Goal: Transaction & Acquisition: Purchase product/service

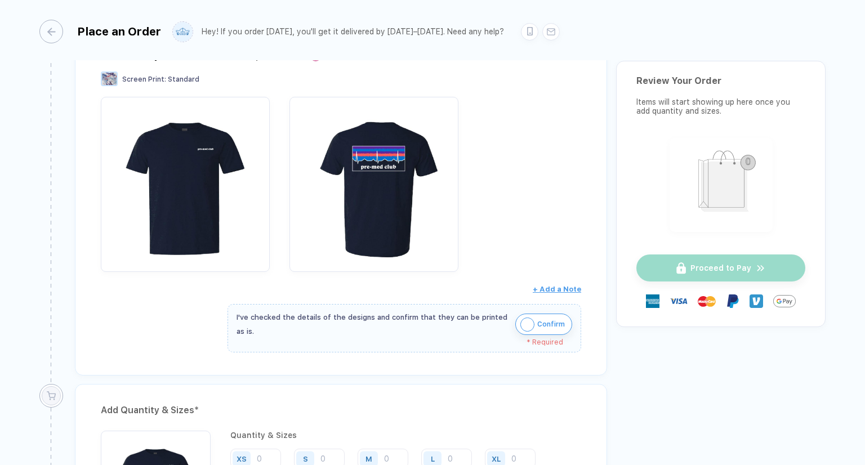
scroll to position [225, 0]
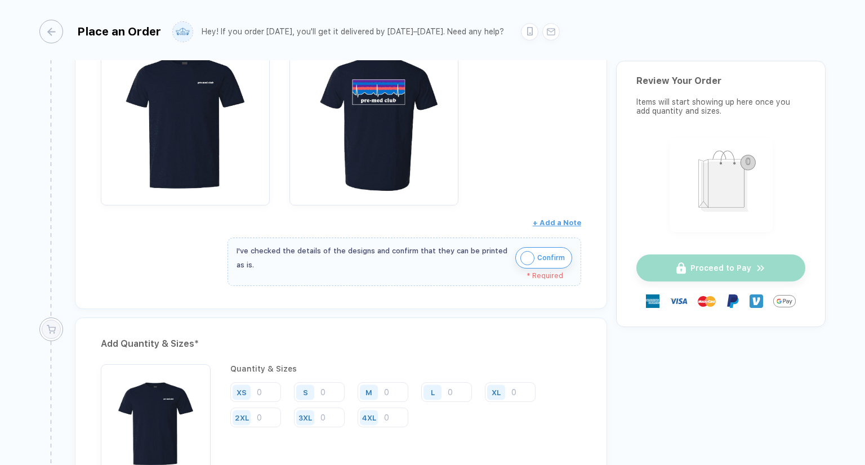
click at [525, 256] on img "button" at bounding box center [527, 258] width 14 height 14
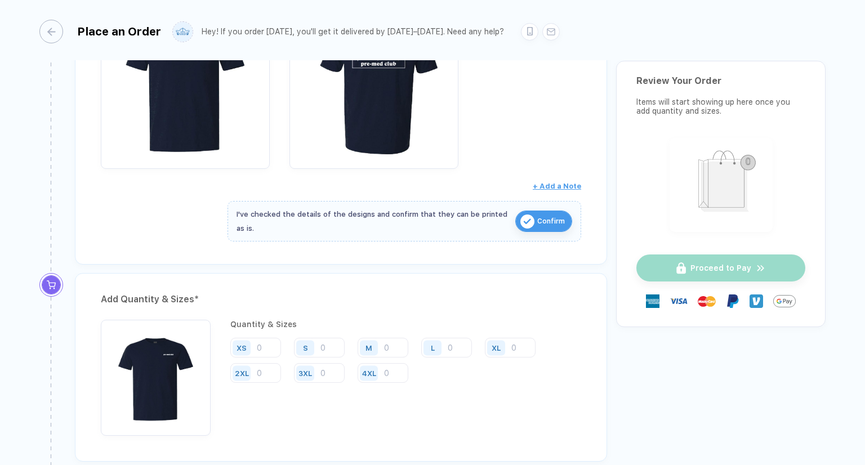
scroll to position [282, 0]
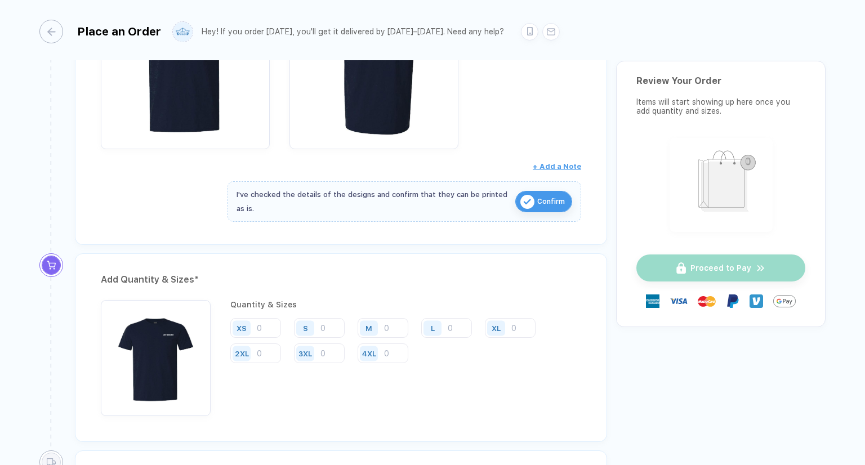
click at [317, 329] on div "S" at bounding box center [307, 328] width 26 height 20
click at [327, 327] on input "number" at bounding box center [319, 328] width 51 height 20
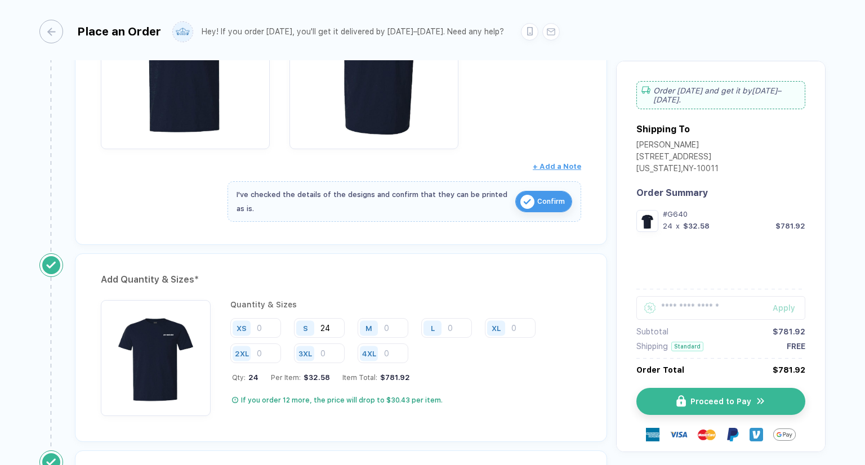
type input "24"
click at [441, 287] on div "Add Quantity & Sizes * Quantity & Sizes XS S 24 M L XL 2XL 3XL 4XL Qty: 24 Per …" at bounding box center [341, 347] width 532 height 189
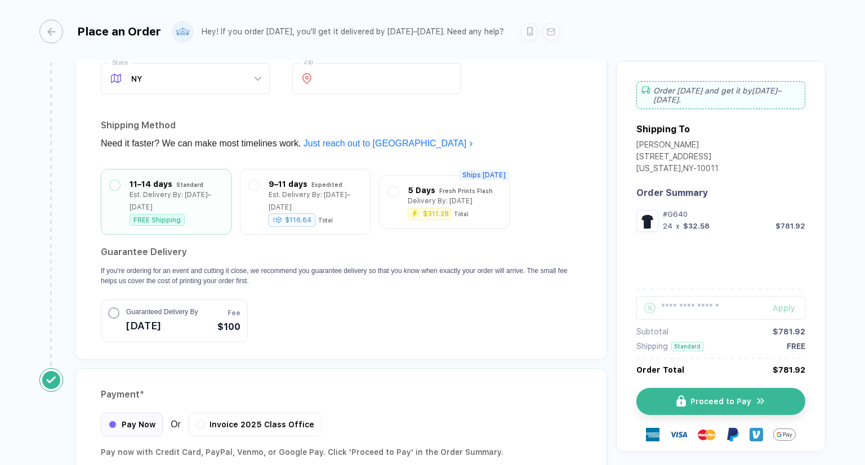
scroll to position [845, 0]
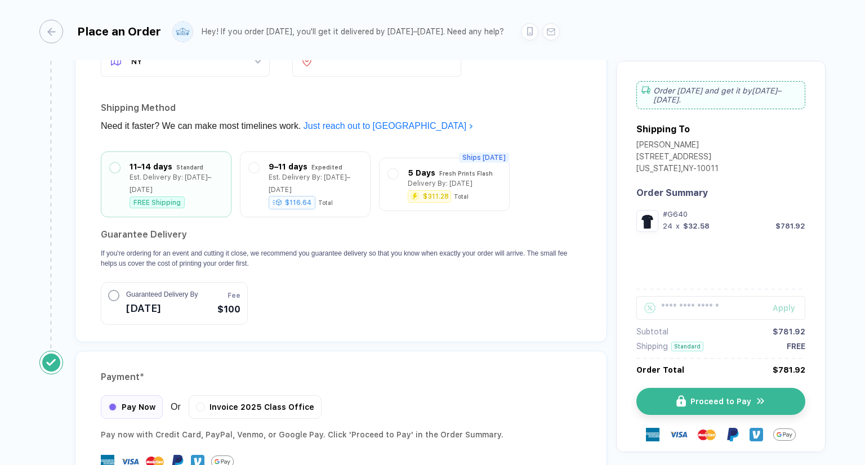
click at [531, 262] on section "Guarantee Delivery If you're ordering for an event and cutting it close, we rec…" at bounding box center [341, 275] width 480 height 99
click at [115, 289] on circle "button" at bounding box center [114, 294] width 10 height 10
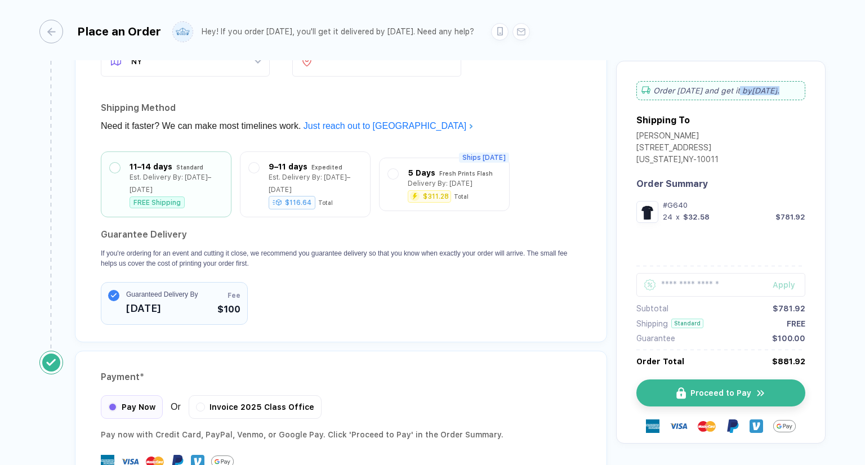
drag, startPoint x: 773, startPoint y: 90, endPoint x: 732, endPoint y: 92, distance: 40.6
click at [732, 92] on div "Order [DATE] and get it by [DATE] ." at bounding box center [720, 90] width 169 height 19
click at [771, 93] on div "Order [DATE] and get it by [DATE] ." at bounding box center [720, 90] width 169 height 19
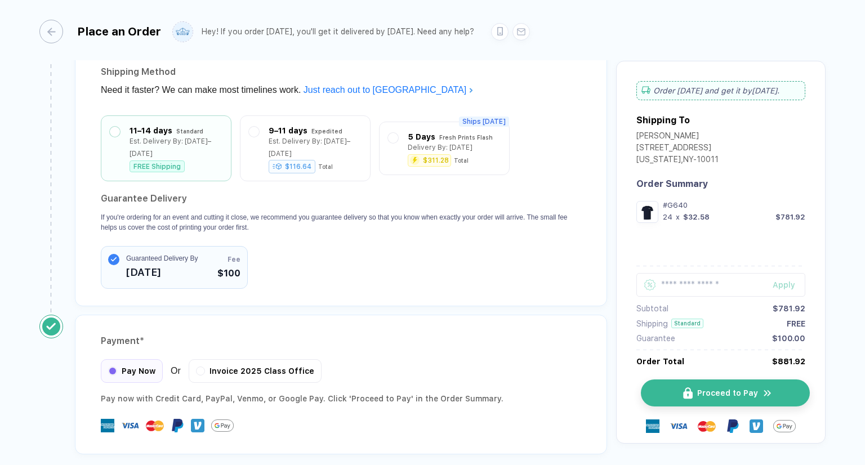
scroll to position [921, 0]
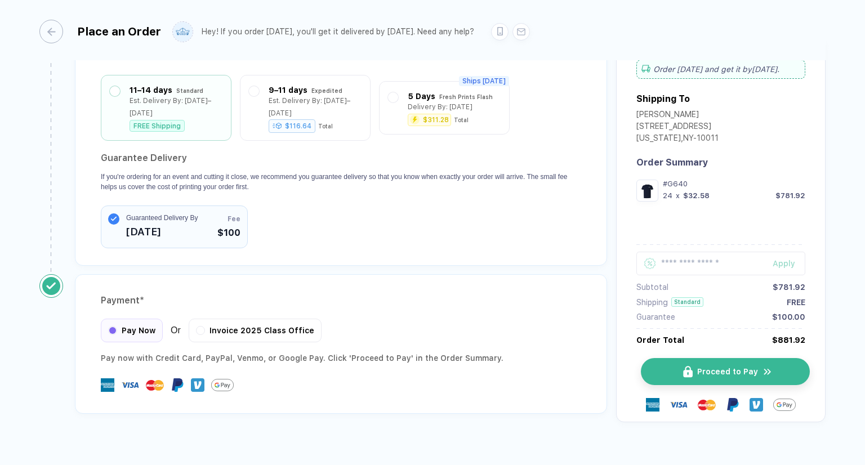
click at [699, 367] on span "Proceed to Pay" at bounding box center [727, 371] width 61 height 9
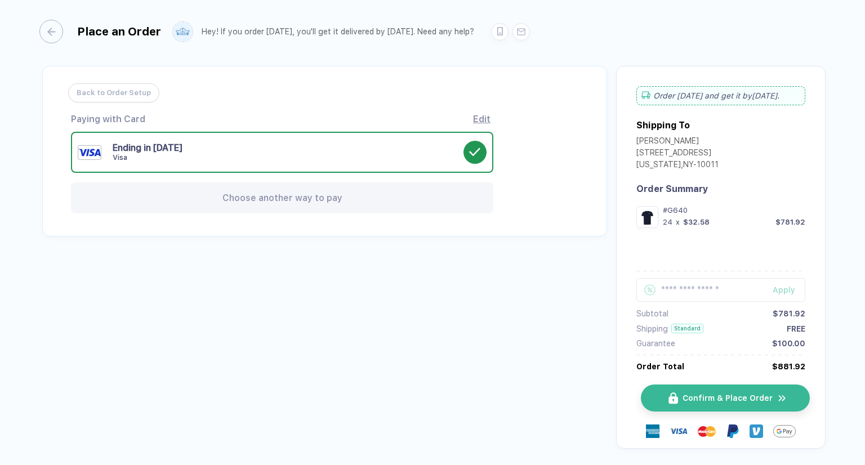
click at [702, 393] on button "Confirm & Place Order" at bounding box center [725, 398] width 169 height 27
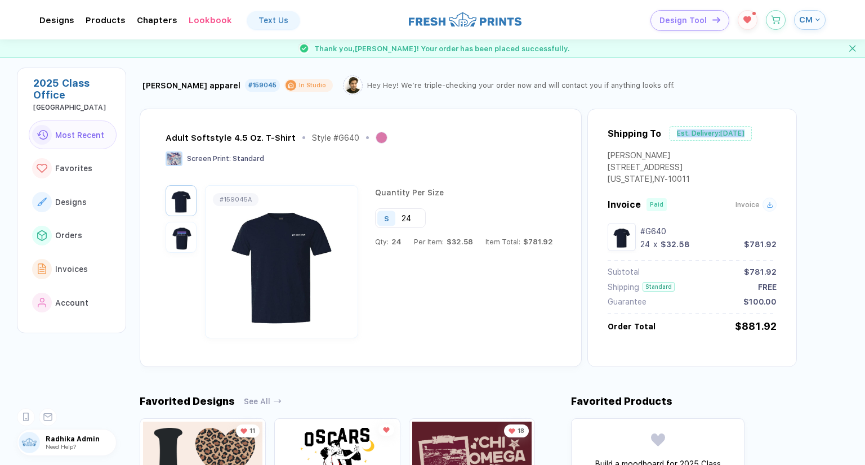
drag, startPoint x: 670, startPoint y: 131, endPoint x: 739, endPoint y: 133, distance: 68.7
click at [739, 133] on div "Est. Delivery: [DATE]" at bounding box center [711, 133] width 82 height 15
click at [732, 132] on div "Est. Delivery: [DATE]" at bounding box center [711, 133] width 82 height 15
click at [725, 131] on div "Est. Delivery: [DATE]" at bounding box center [711, 133] width 82 height 15
drag, startPoint x: 718, startPoint y: 131, endPoint x: 741, endPoint y: 132, distance: 23.1
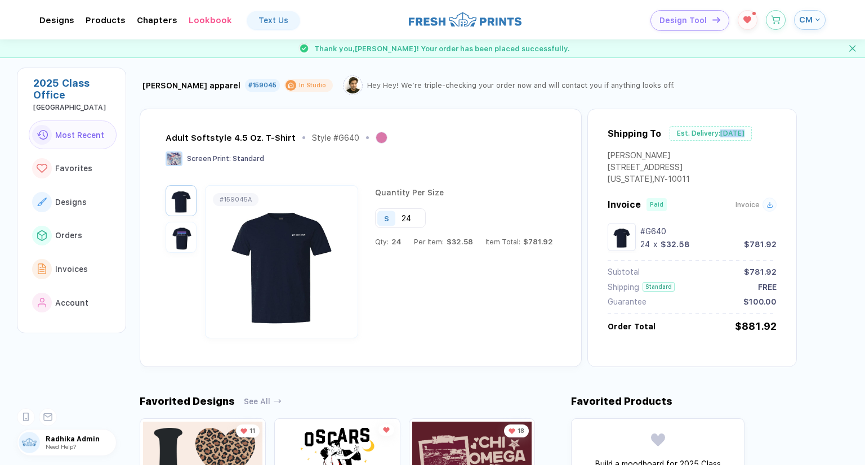
click at [741, 132] on div "Est. Delivery: [DATE]" at bounding box center [711, 133] width 82 height 15
click at [734, 134] on div "Est. Delivery: [DATE]" at bounding box center [711, 133] width 82 height 15
drag, startPoint x: 739, startPoint y: 133, endPoint x: 716, endPoint y: 132, distance: 23.2
click at [716, 132] on div "Est. Delivery: [DATE]" at bounding box center [711, 133] width 82 height 15
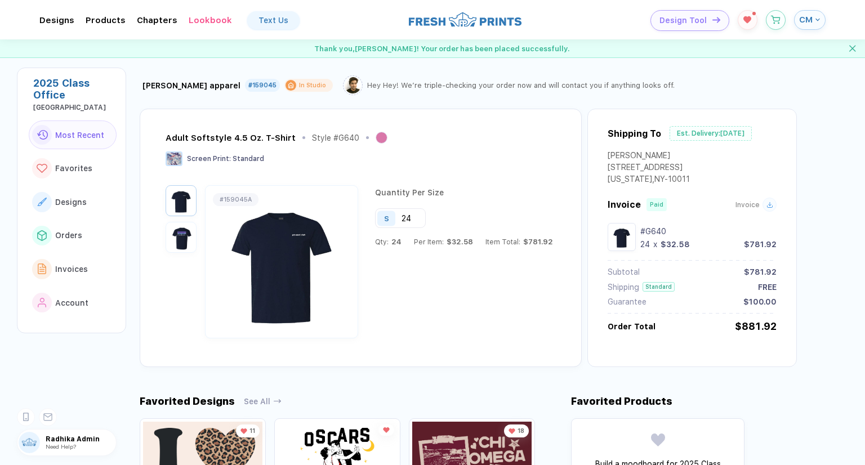
click at [725, 132] on div "Est. Delivery: [DATE]" at bounding box center [711, 133] width 82 height 15
drag, startPoint x: 741, startPoint y: 131, endPoint x: 719, endPoint y: 135, distance: 22.8
click at [719, 135] on div "Est. Delivery: [DATE]" at bounding box center [711, 133] width 82 height 15
click at [720, 136] on div "Est. Delivery: [DATE]" at bounding box center [711, 133] width 82 height 15
drag, startPoint x: 737, startPoint y: 133, endPoint x: 718, endPoint y: 131, distance: 18.7
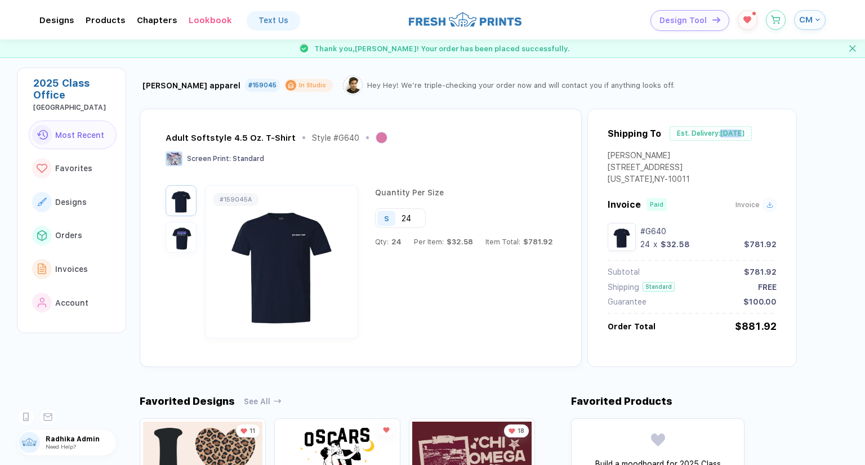
click at [718, 131] on div "Est. Delivery: [DATE]" at bounding box center [711, 133] width 82 height 15
click at [739, 131] on div "Est. Delivery: [DATE]" at bounding box center [711, 133] width 82 height 15
drag, startPoint x: 739, startPoint y: 132, endPoint x: 720, endPoint y: 132, distance: 19.7
click at [720, 132] on div "Est. Delivery: [DATE]" at bounding box center [711, 133] width 82 height 15
click at [813, 18] on div "button" at bounding box center [816, 19] width 7 height 5
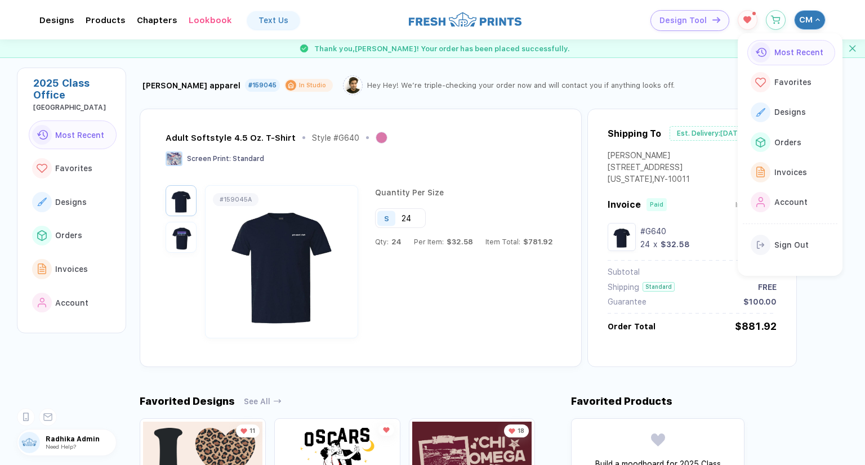
click at [578, 168] on div "Adult Softstyle 4.5 Oz. T-Shirt Style # G640 Screen Print : Standard # 159045A …" at bounding box center [468, 238] width 657 height 258
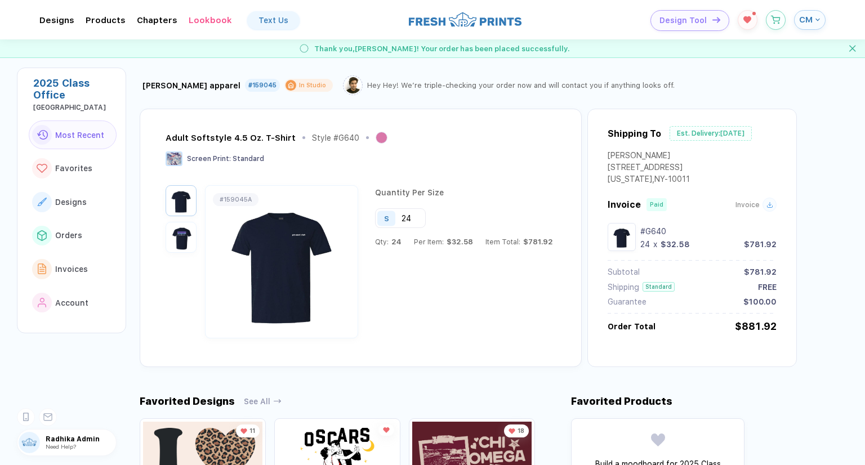
click at [806, 8] on header "**********" at bounding box center [432, 19] width 865 height 39
click at [804, 12] on button "CM" at bounding box center [810, 20] width 32 height 20
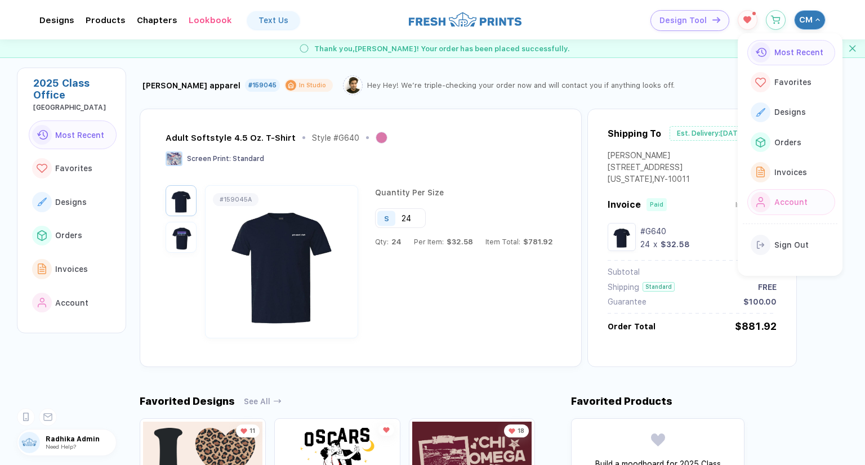
click at [763, 197] on img "button" at bounding box center [760, 202] width 9 height 10
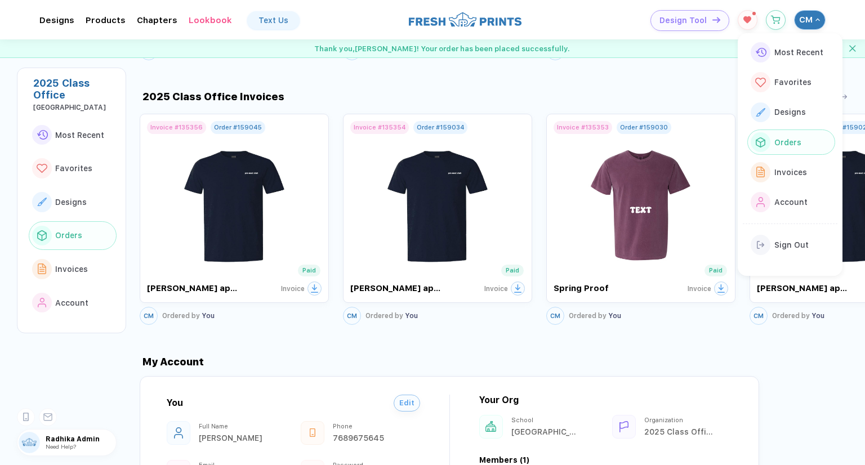
scroll to position [1192, 0]
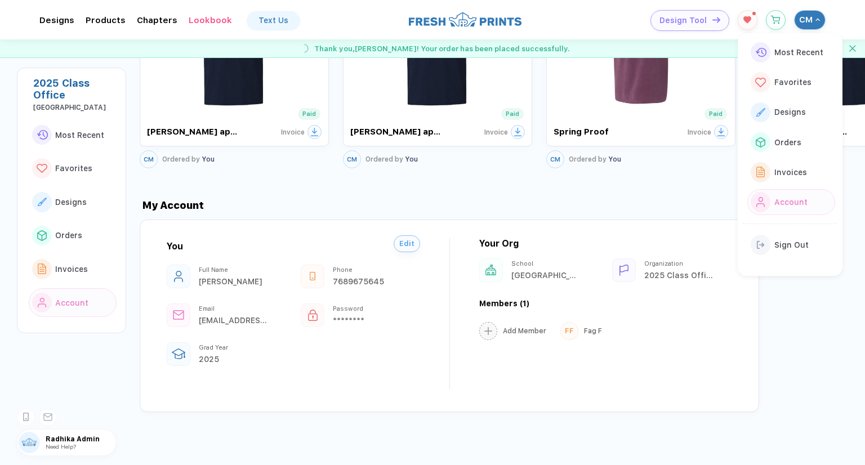
click at [405, 246] on button "Edit" at bounding box center [407, 243] width 26 height 17
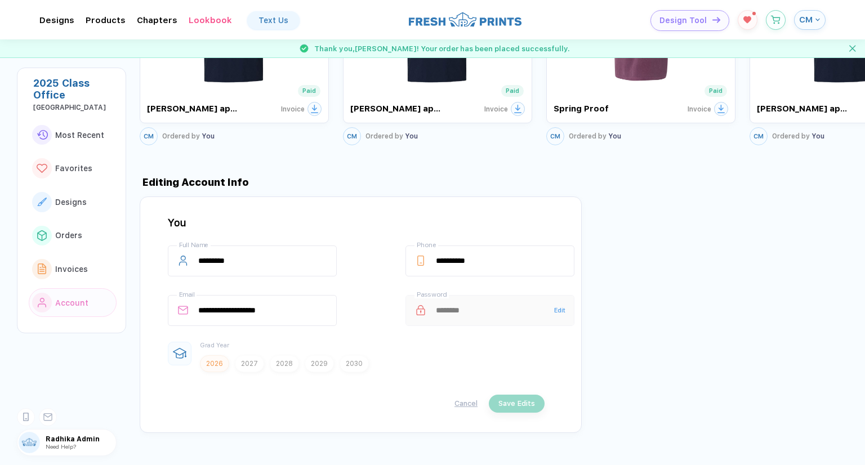
scroll to position [1234, 0]
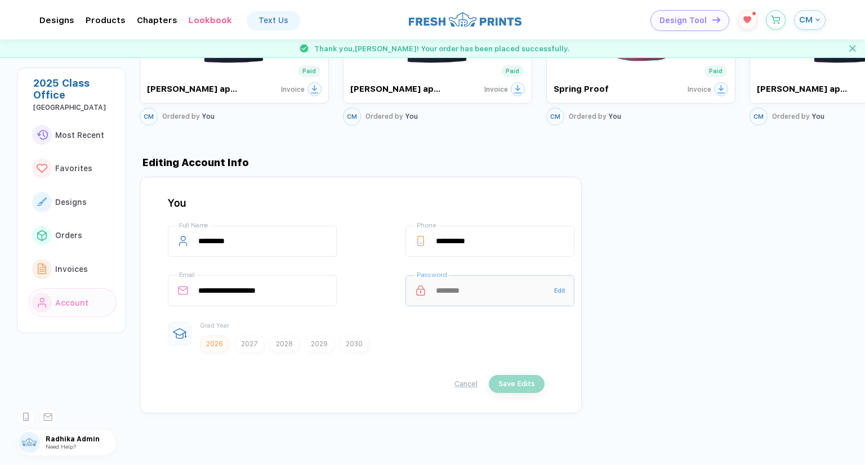
click at [554, 288] on span "Edit" at bounding box center [559, 290] width 11 height 7
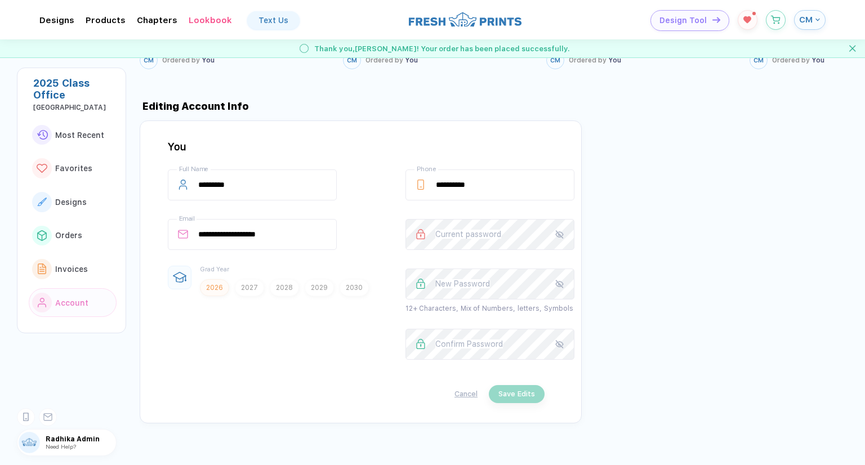
scroll to position [1291, 0]
click at [464, 390] on button "Cancel" at bounding box center [465, 394] width 23 height 8
